Goal: Information Seeking & Learning: Check status

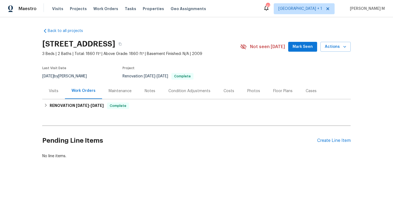
click at [56, 97] on div "Visits" at bounding box center [53, 91] width 23 height 16
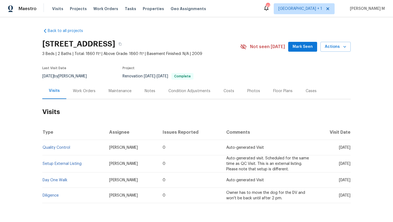
click at [76, 92] on div "Work Orders" at bounding box center [84, 90] width 23 height 5
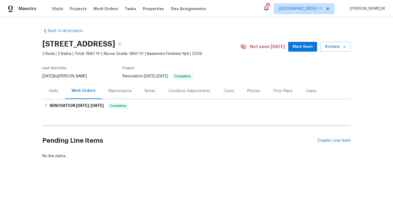
click at [57, 91] on div "Visits" at bounding box center [53, 91] width 23 height 16
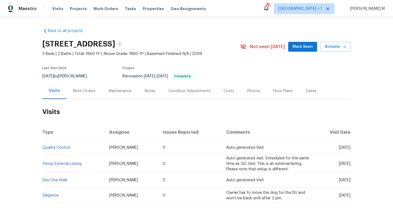
click at [73, 94] on div "Work Orders" at bounding box center [84, 91] width 36 height 16
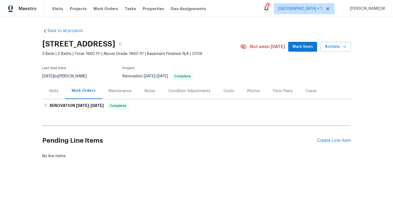
click at [54, 93] on div "Visits" at bounding box center [54, 90] width 10 height 5
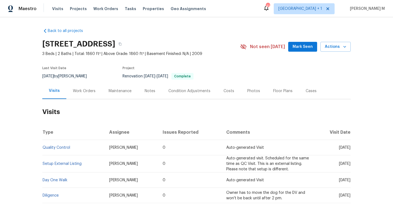
click at [76, 95] on div "Work Orders" at bounding box center [84, 91] width 36 height 16
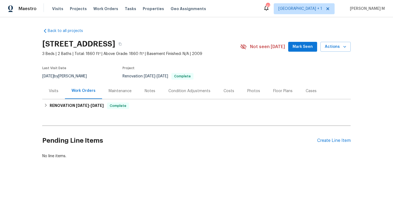
click at [57, 94] on div "Visits" at bounding box center [53, 91] width 23 height 16
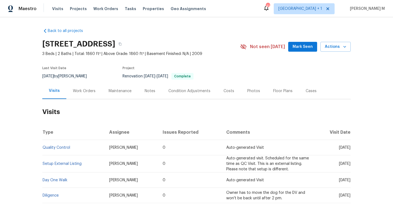
click at [83, 95] on div "Work Orders" at bounding box center [84, 91] width 36 height 16
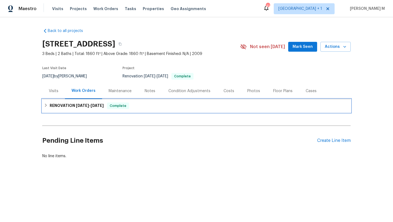
click at [91, 109] on div "RENOVATION [DATE] - [DATE] Complete" at bounding box center [196, 105] width 309 height 13
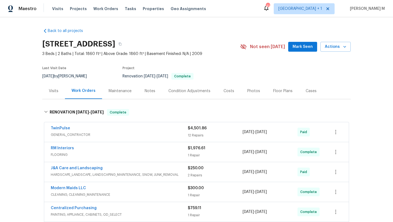
click at [106, 133] on span "GENERAL_CONTRACTOR" at bounding box center [119, 134] width 137 height 5
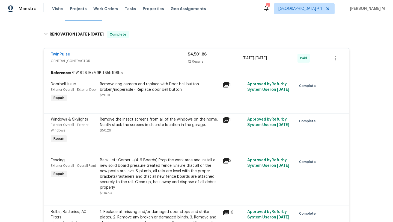
scroll to position [82, 0]
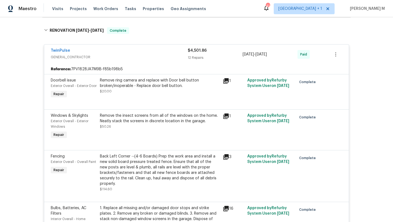
click at [143, 124] on div "Remove the insect screens from all of the windows on the home. Neatly stack the…" at bounding box center [160, 118] width 120 height 11
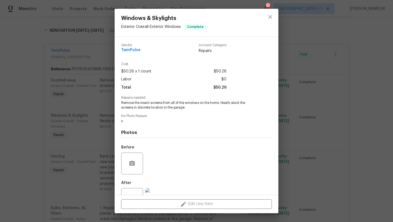
scroll to position [21, 0]
